Goal: Check status: Check status

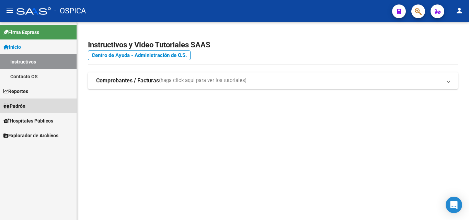
click at [42, 110] on link "Padrón" at bounding box center [38, 106] width 77 height 15
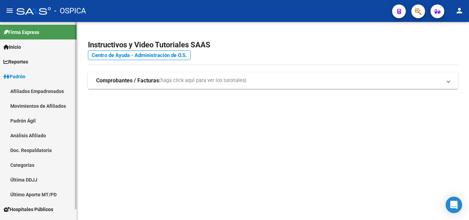
click at [64, 90] on link "Afiliados Empadronados" at bounding box center [38, 91] width 77 height 15
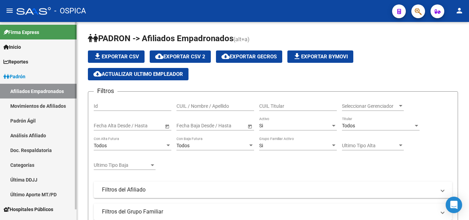
click at [53, 60] on link "Reportes" at bounding box center [38, 61] width 77 height 15
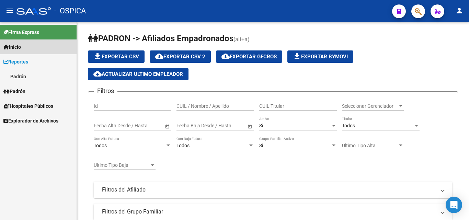
click at [42, 49] on link "Inicio" at bounding box center [38, 46] width 77 height 15
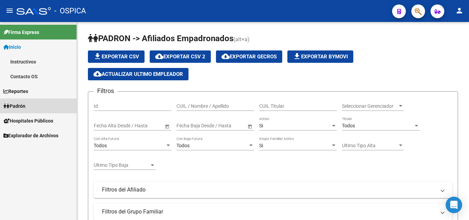
click at [41, 105] on link "Padrón" at bounding box center [38, 106] width 77 height 15
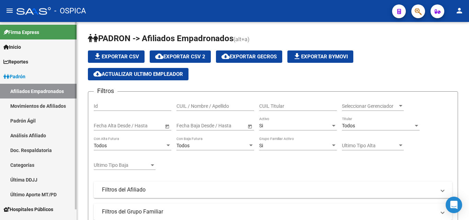
click at [75, 216] on link "Hospitales Públicos" at bounding box center [38, 209] width 77 height 15
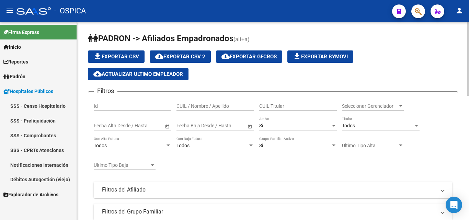
click at [44, 52] on link "Inicio" at bounding box center [38, 46] width 77 height 15
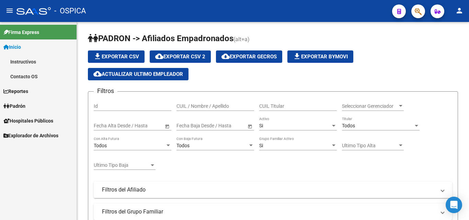
click at [32, 105] on link "Padrón" at bounding box center [38, 106] width 77 height 15
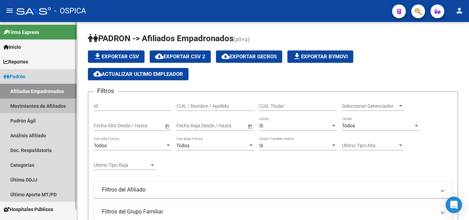
click at [55, 103] on link "Movimientos de Afiliados" at bounding box center [38, 106] width 77 height 15
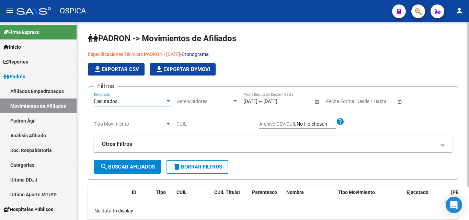
click at [167, 100] on div at bounding box center [168, 101] width 6 height 5
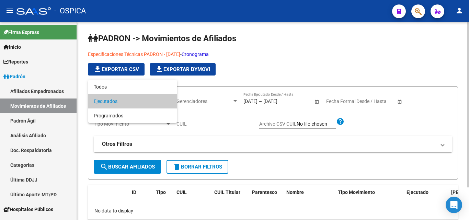
click at [167, 100] on span "Ejecutados" at bounding box center [133, 101] width 78 height 14
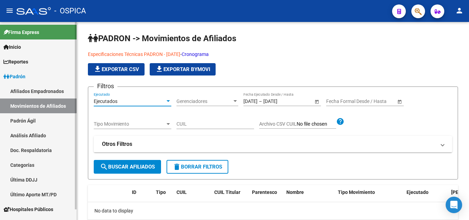
click at [61, 193] on link "Último Aporte MT/PD" at bounding box center [38, 194] width 77 height 15
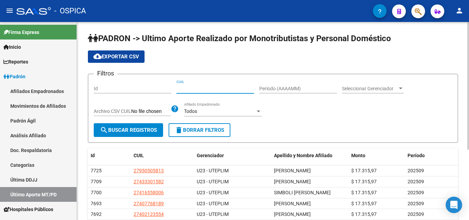
paste input "20-24287581-9"
type input "20-24287581-9"
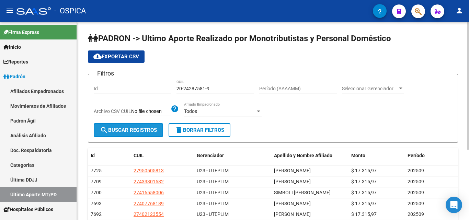
click at [147, 133] on span "search Buscar Registros" at bounding box center [128, 130] width 57 height 6
